Goal: Task Accomplishment & Management: Manage account settings

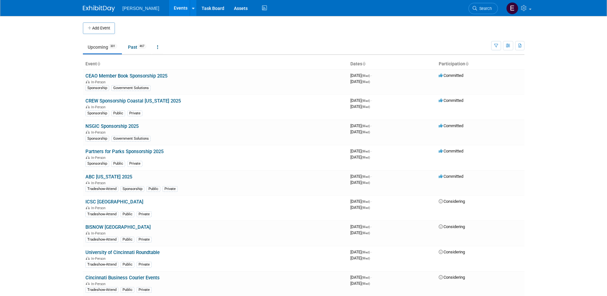
click at [36, 61] on body "Woolpert Events Add Event Bulk Upload Events Shareable Event Boards Recently Vi…" at bounding box center [303, 148] width 607 height 296
click at [483, 6] on span "Search" at bounding box center [484, 8] width 15 height 5
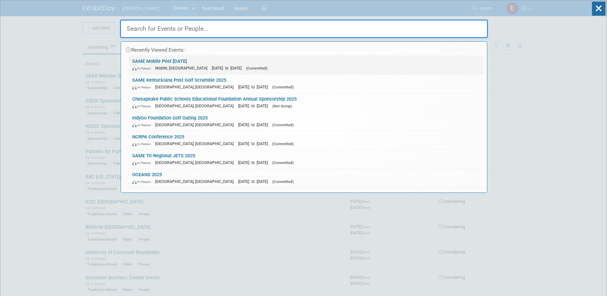
click at [174, 61] on link "SAME Mobile Post Industry Day 2025 In-Person Mobile, AL Oct 7, 2025 to Oct 9, 2…" at bounding box center [306, 64] width 355 height 19
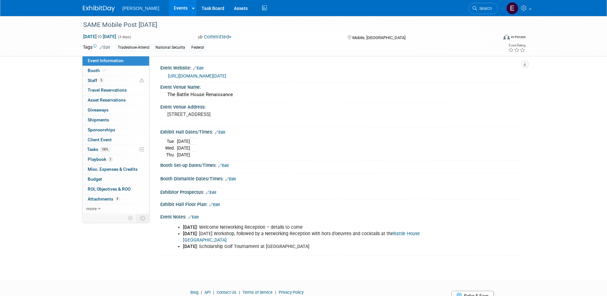
click at [226, 75] on link "[URL][DOMAIN_NAME][DATE]" at bounding box center [197, 75] width 58 height 5
click at [194, 75] on link "[URL][DOMAIN_NAME][DATE]" at bounding box center [197, 75] width 58 height 5
drag, startPoint x: 115, startPoint y: 81, endPoint x: 168, endPoint y: 89, distance: 53.8
click at [115, 81] on link "5 Staff 5" at bounding box center [116, 81] width 67 height 10
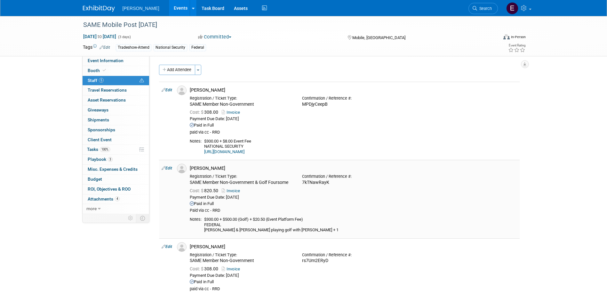
click at [235, 191] on link "Invoice" at bounding box center [232, 190] width 21 height 5
click at [234, 152] on link "[URL][DOMAIN_NAME]" at bounding box center [224, 151] width 40 height 5
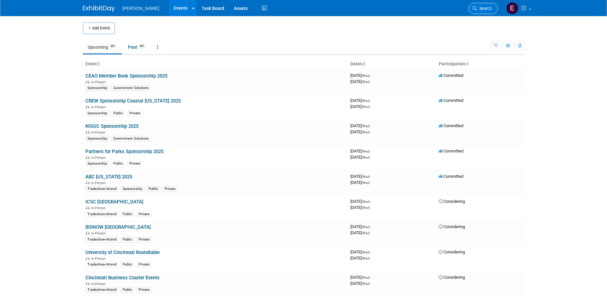
click at [485, 4] on link "Search" at bounding box center [483, 8] width 29 height 11
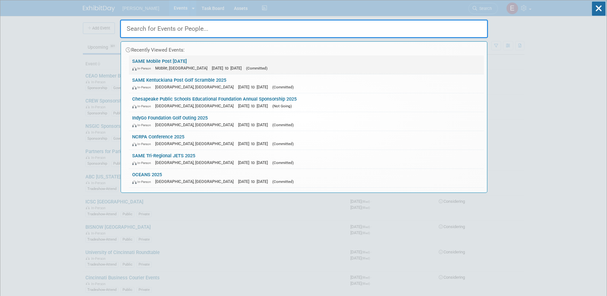
click at [198, 61] on link "SAME Mobile Post Industry Day 2025 In-Person Mobile, AL Oct 7, 2025 to Oct 9, 2…" at bounding box center [306, 64] width 355 height 19
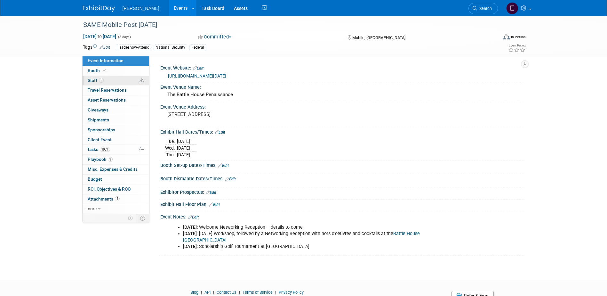
click at [108, 79] on link "5 Staff 5" at bounding box center [116, 81] width 67 height 10
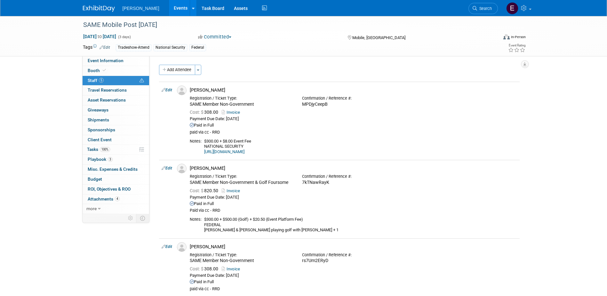
drag, startPoint x: 39, startPoint y: 234, endPoint x: 55, endPoint y: 234, distance: 15.7
click at [39, 234] on div "SAME Mobile Post Industry Day 2025 Oct 7, 2025 to Oct 9, 2025 (3 days) Oct 7, 2…" at bounding box center [303, 232] width 607 height 432
drag, startPoint x: 67, startPoint y: 243, endPoint x: 104, endPoint y: 235, distance: 38.1
click at [67, 243] on div "SAME Mobile Post Industry Day 2025 Oct 7, 2025 to Oct 9, 2025 (3 days) Oct 7, 2…" at bounding box center [303, 232] width 607 height 432
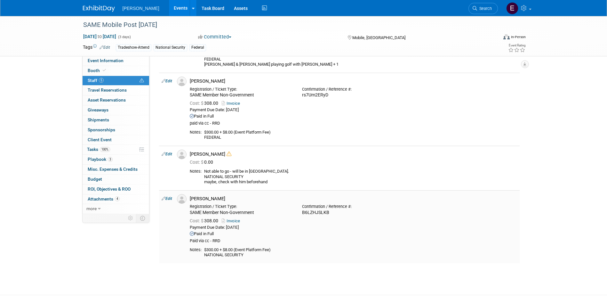
scroll to position [208, 0]
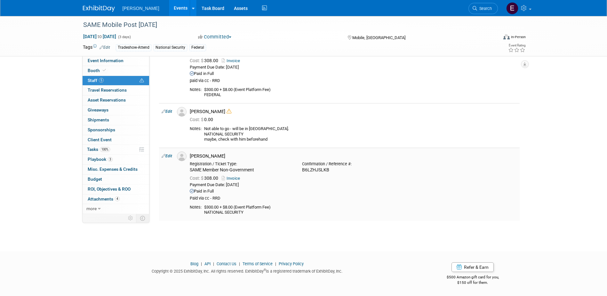
click at [230, 178] on link "Invoice" at bounding box center [232, 178] width 21 height 5
click at [231, 179] on link "Invoice" at bounding box center [232, 178] width 21 height 5
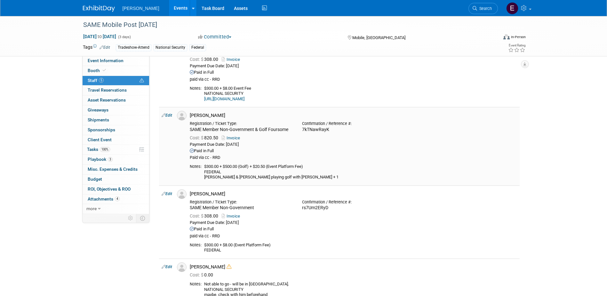
scroll to position [48, 0]
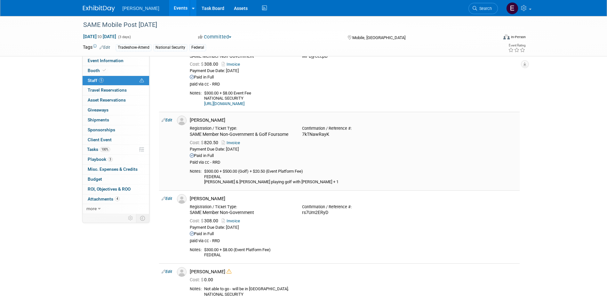
click at [233, 141] on link "Invoice" at bounding box center [232, 142] width 21 height 5
click at [236, 63] on link "Invoice" at bounding box center [232, 64] width 21 height 5
